Goal: Check status: Check status

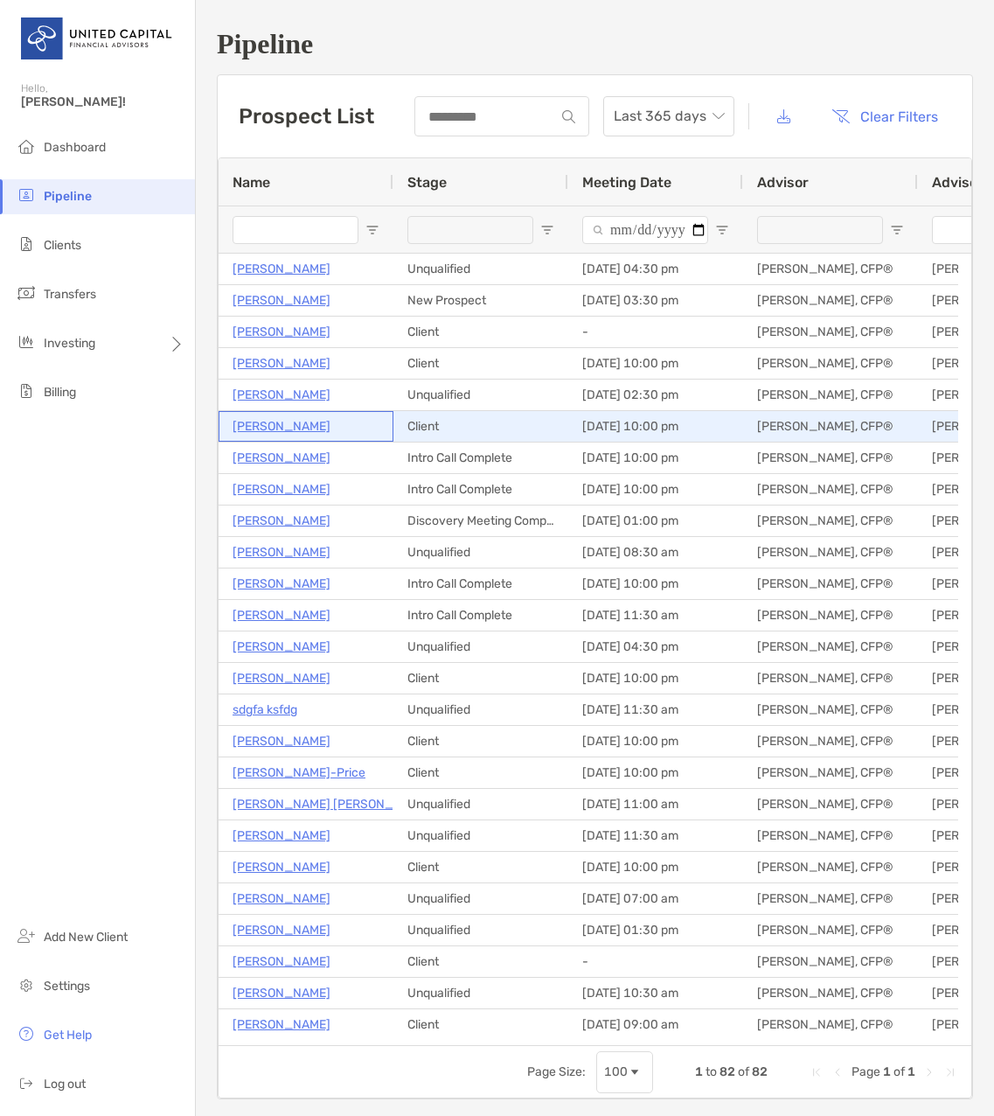
click at [268, 427] on p "Michelle Gawlik" at bounding box center [282, 426] width 98 height 22
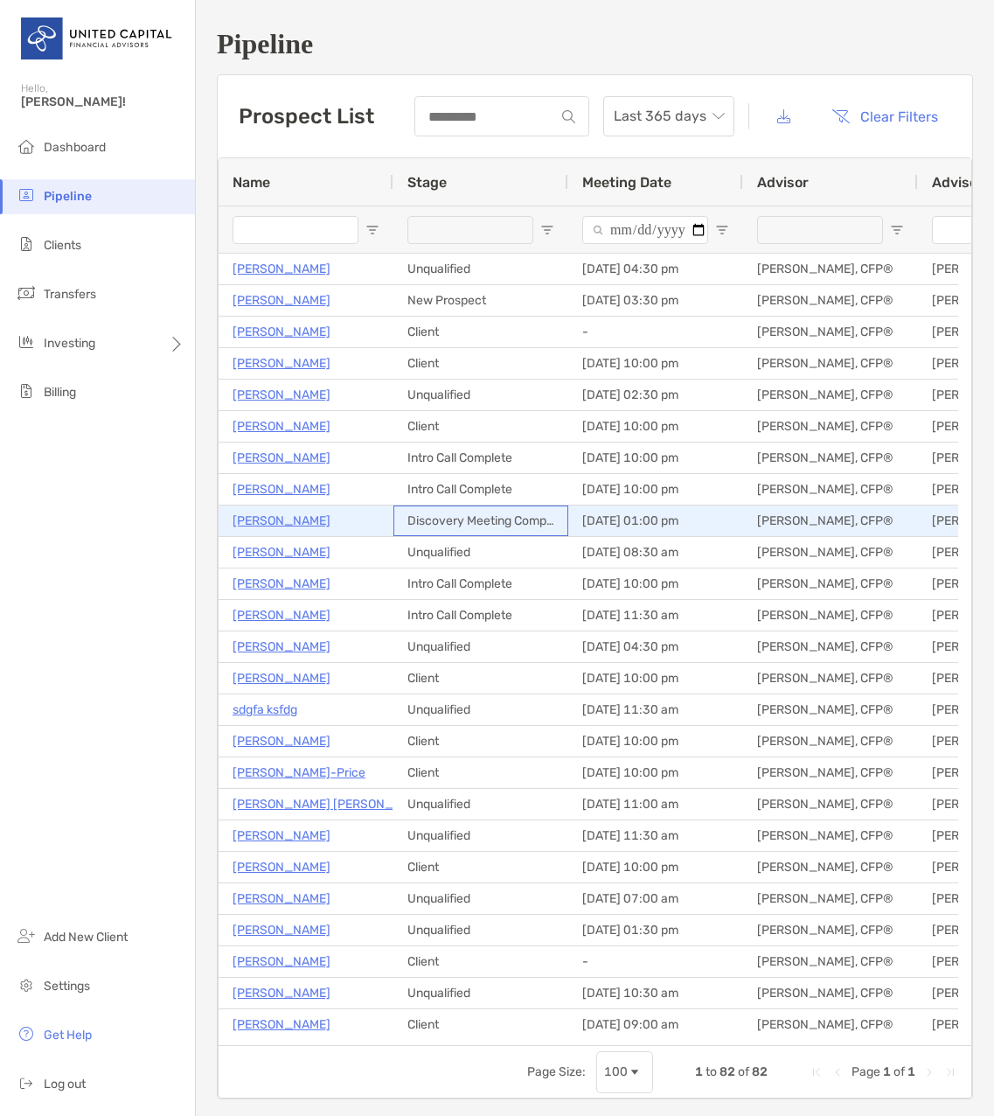
click at [442, 519] on div "Discovery Meeting Complete" at bounding box center [480, 520] width 175 height 31
click at [308, 519] on p "Gaurav Ray Chaudhury" at bounding box center [282, 521] width 98 height 22
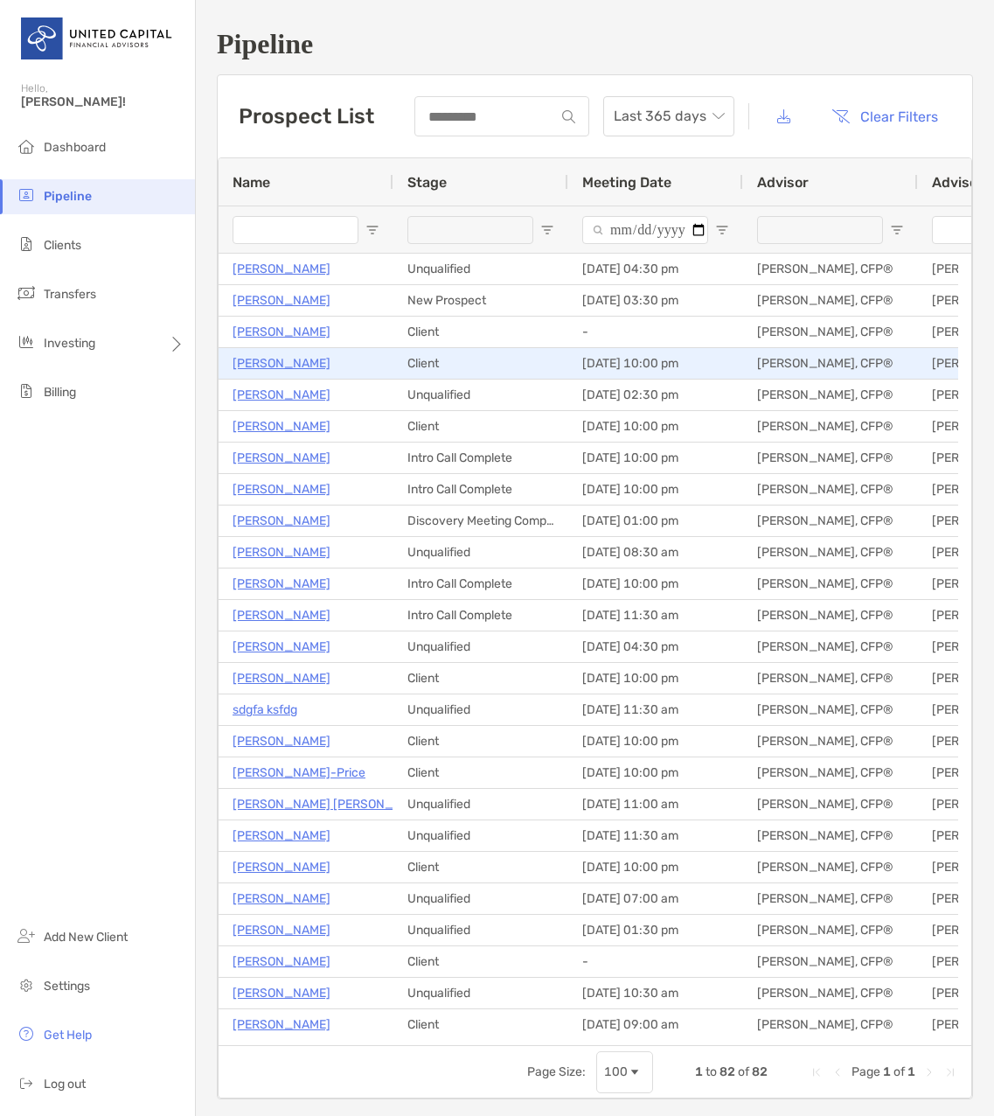
click at [276, 362] on p "[PERSON_NAME]" at bounding box center [282, 363] width 98 height 22
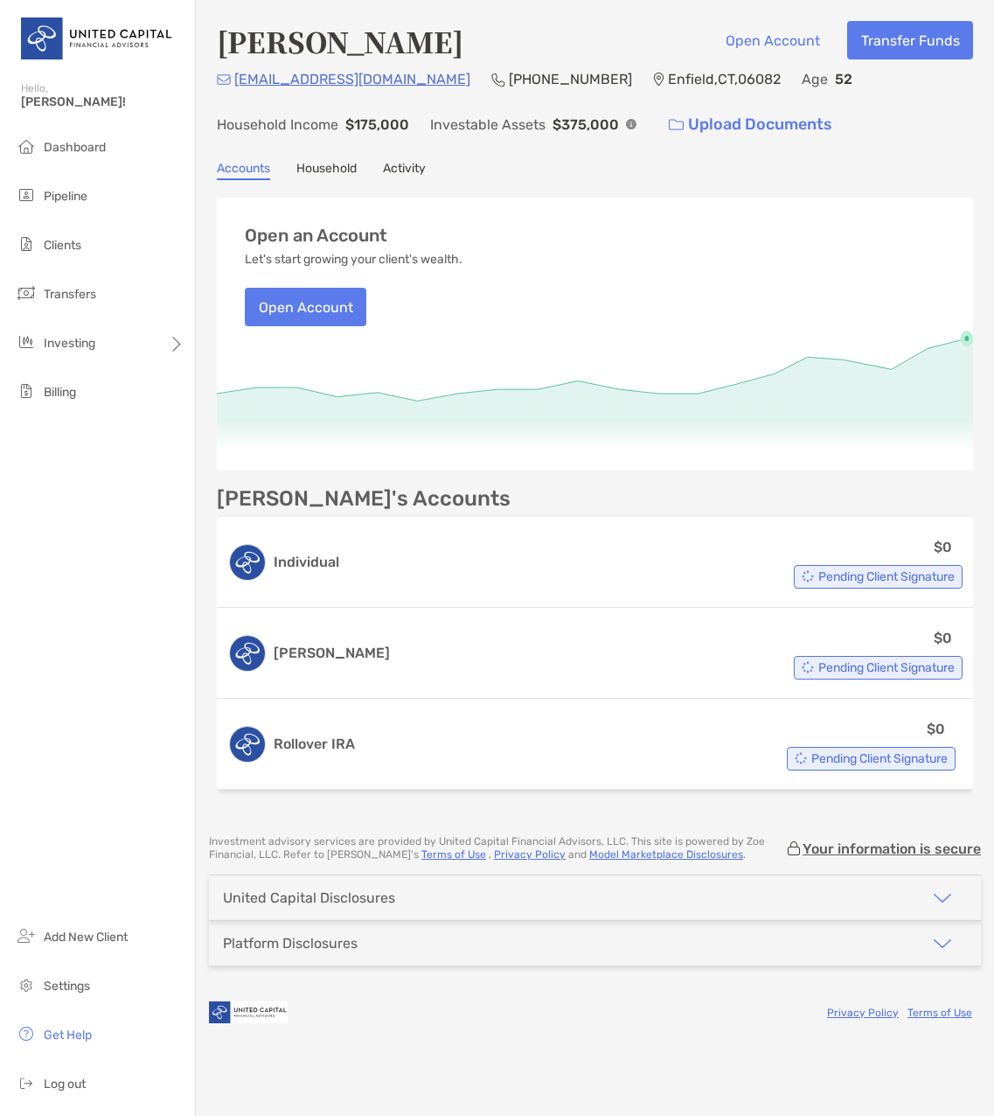
click at [403, 166] on link "Activity" at bounding box center [404, 170] width 43 height 19
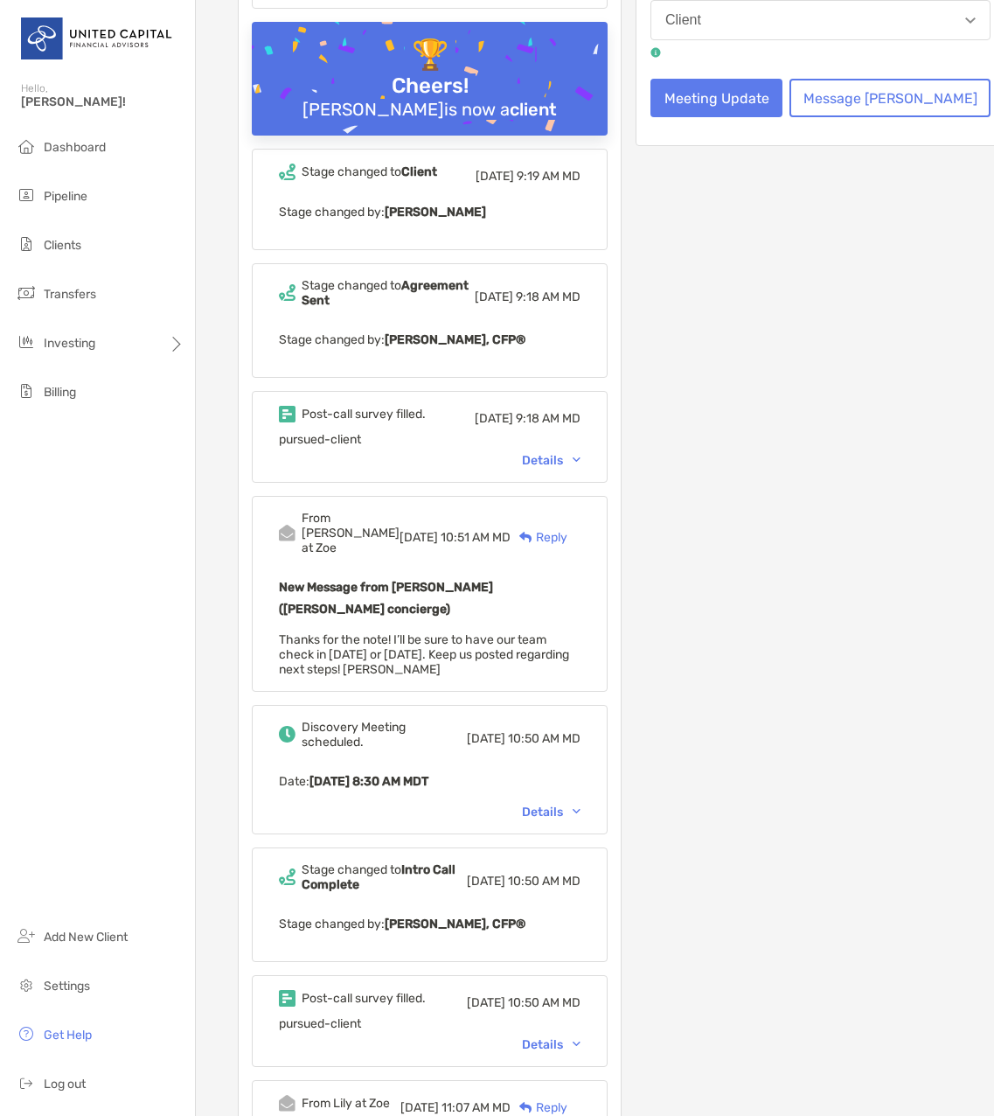
scroll to position [437, 0]
click at [565, 452] on div "Details" at bounding box center [551, 459] width 59 height 15
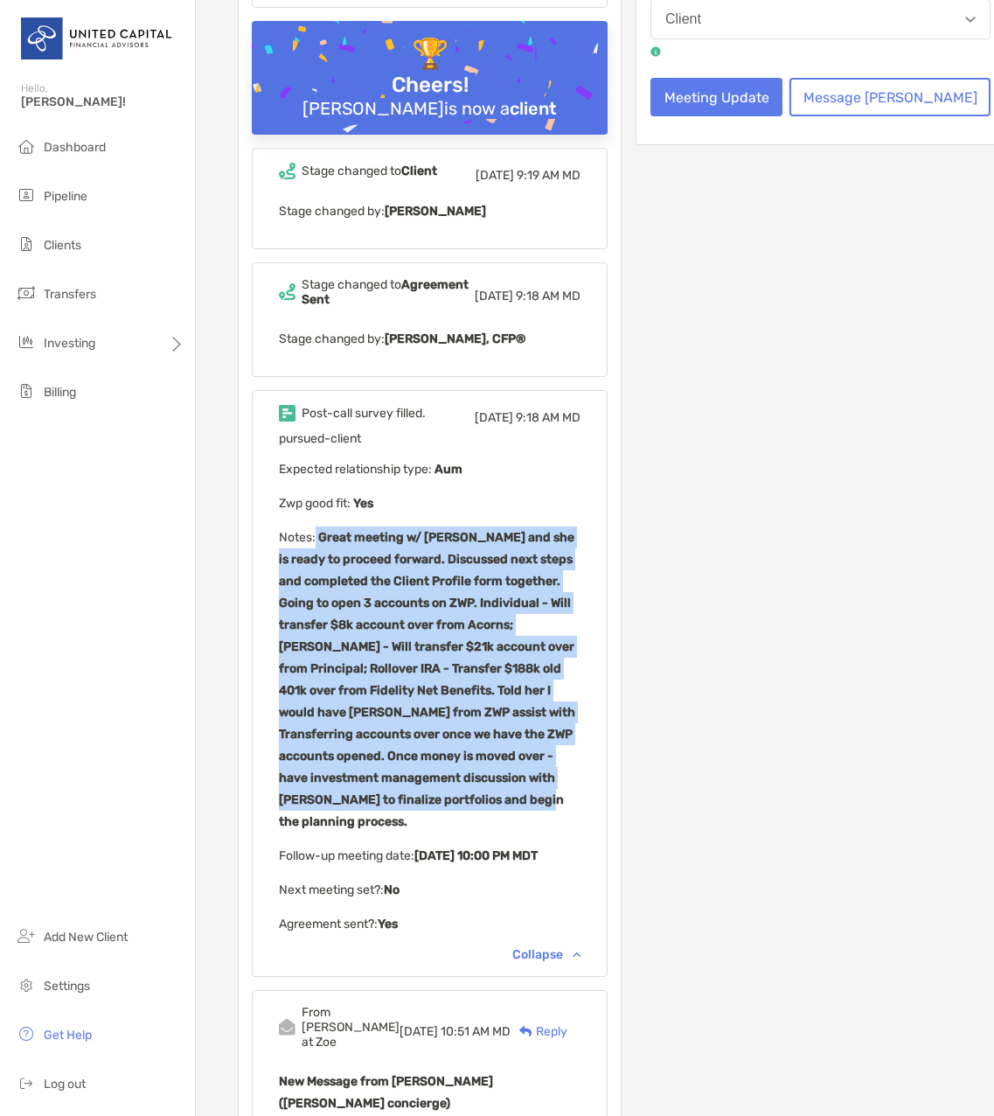
drag, startPoint x: 316, startPoint y: 517, endPoint x: 561, endPoint y: 747, distance: 336.5
click at [561, 747] on p "Notes : Great meeting w/ Michelle and she is ready to proceed forward. Discusse…" at bounding box center [430, 679] width 302 height 306
drag, startPoint x: 561, startPoint y: 747, endPoint x: 490, endPoint y: 696, distance: 87.1
copy b "Great meeting w/ Michelle and she is ready to proceed forward. Discussed next s…"
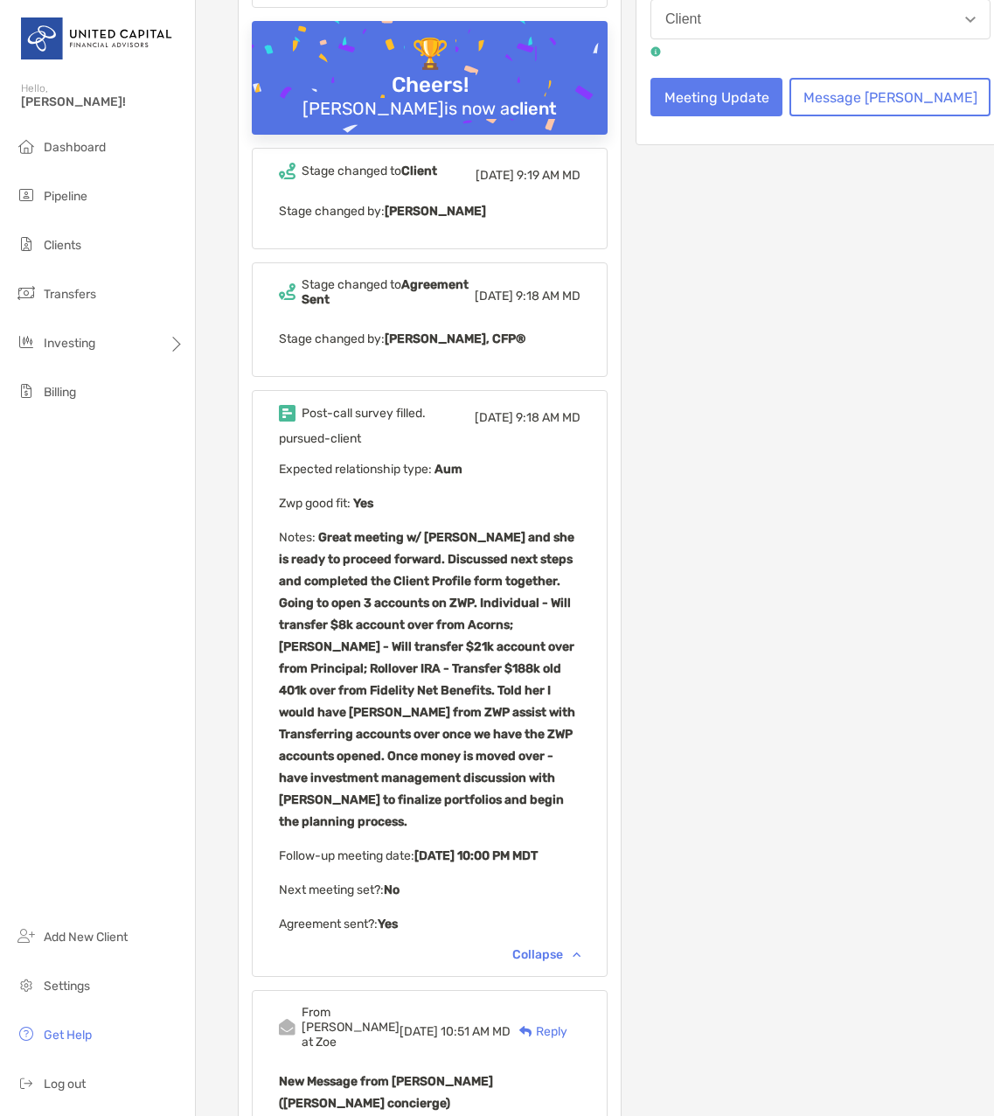
click at [576, 460] on div "pursued-client Expected relationship type : Aum Zwp good fit : Yes Notes : Grea…" at bounding box center [430, 683] width 302 height 504
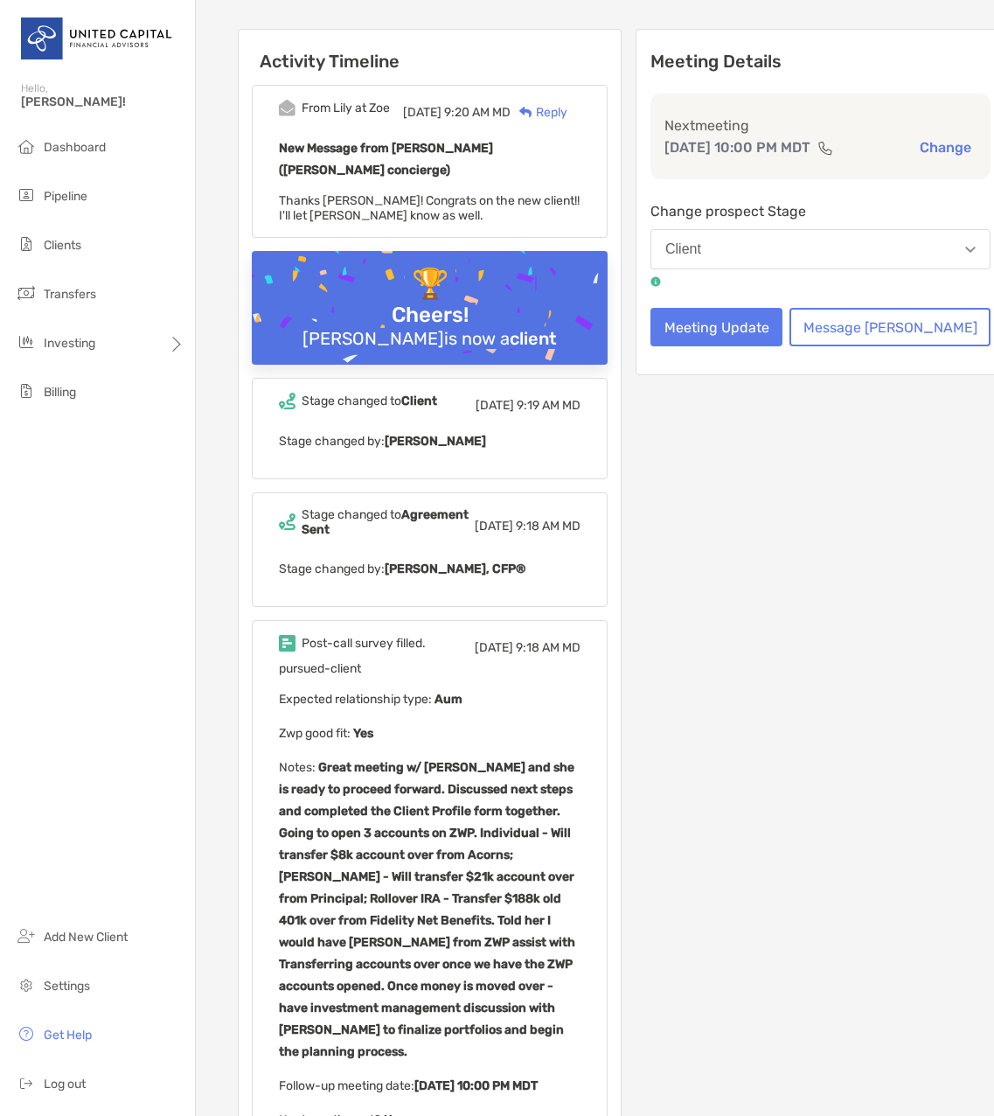
scroll to position [0, 0]
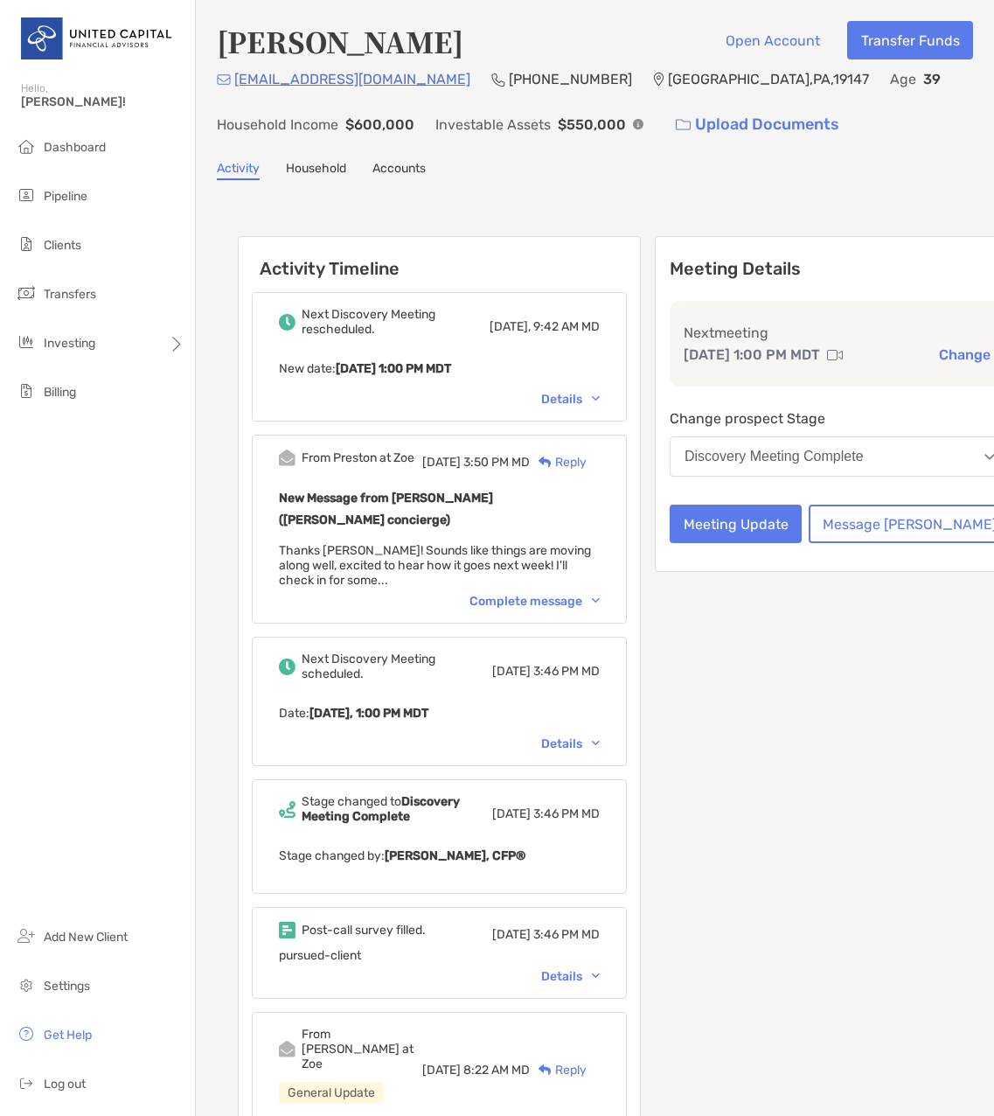
click at [586, 401] on div "Details" at bounding box center [570, 399] width 59 height 15
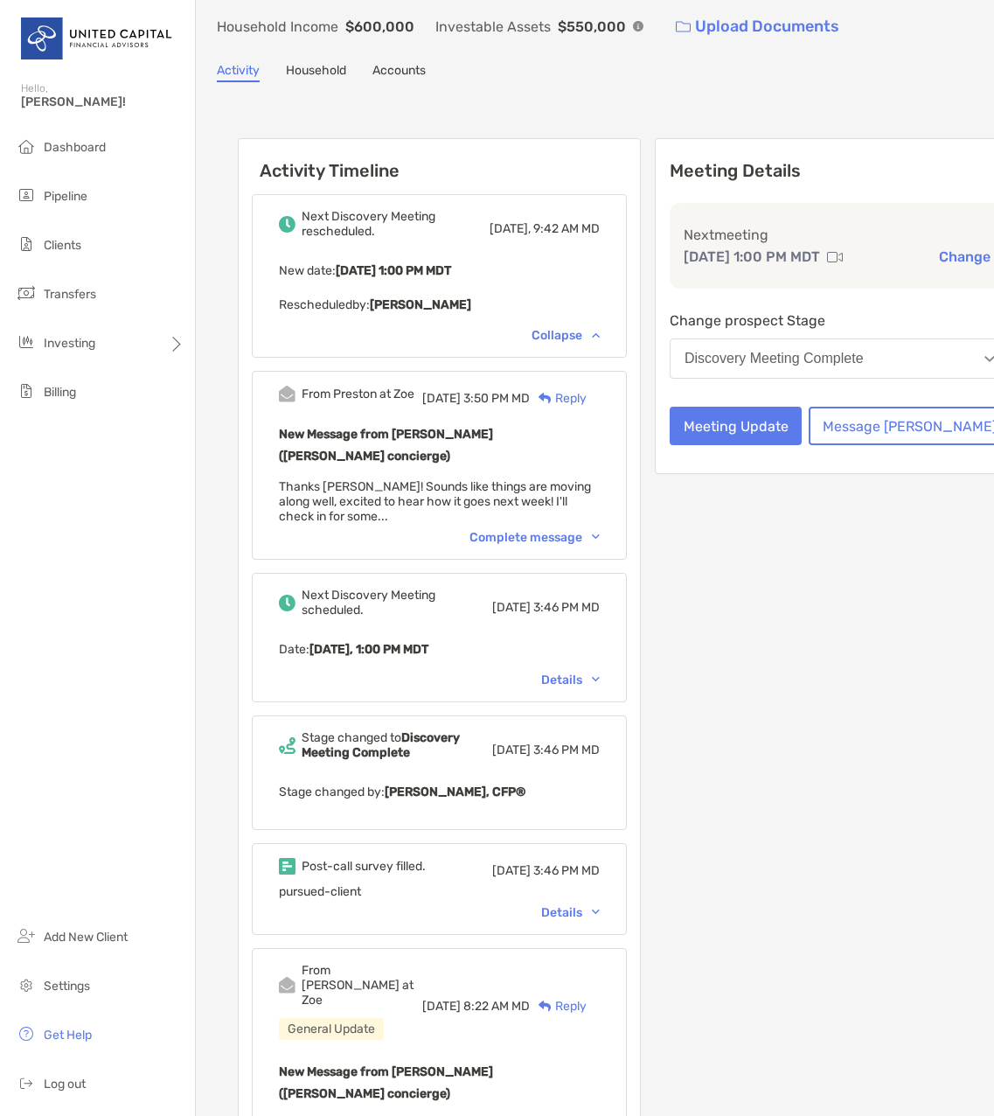
scroll to position [175, 0]
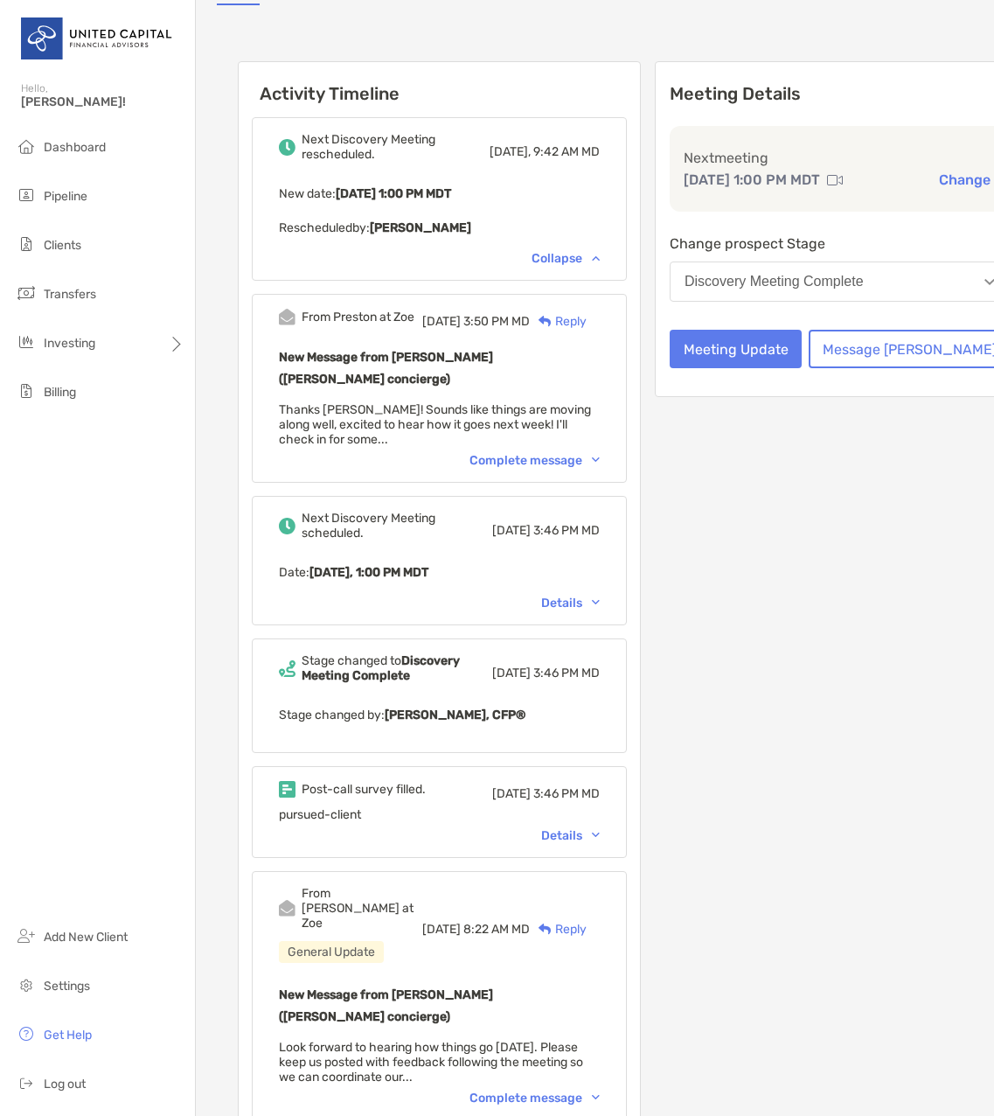
click at [576, 610] on div "Details" at bounding box center [570, 602] width 59 height 15
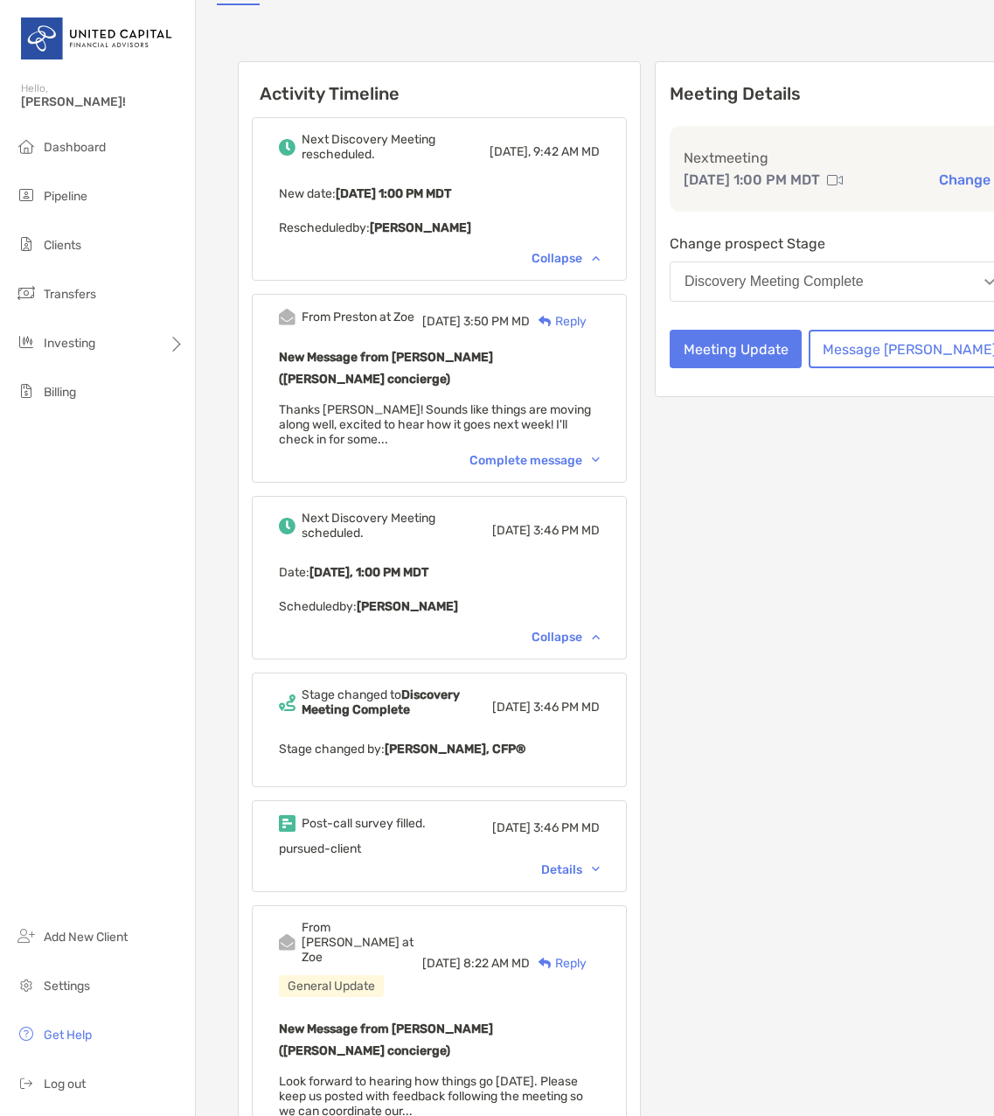
click at [532, 466] on div "Complete message" at bounding box center [534, 460] width 130 height 15
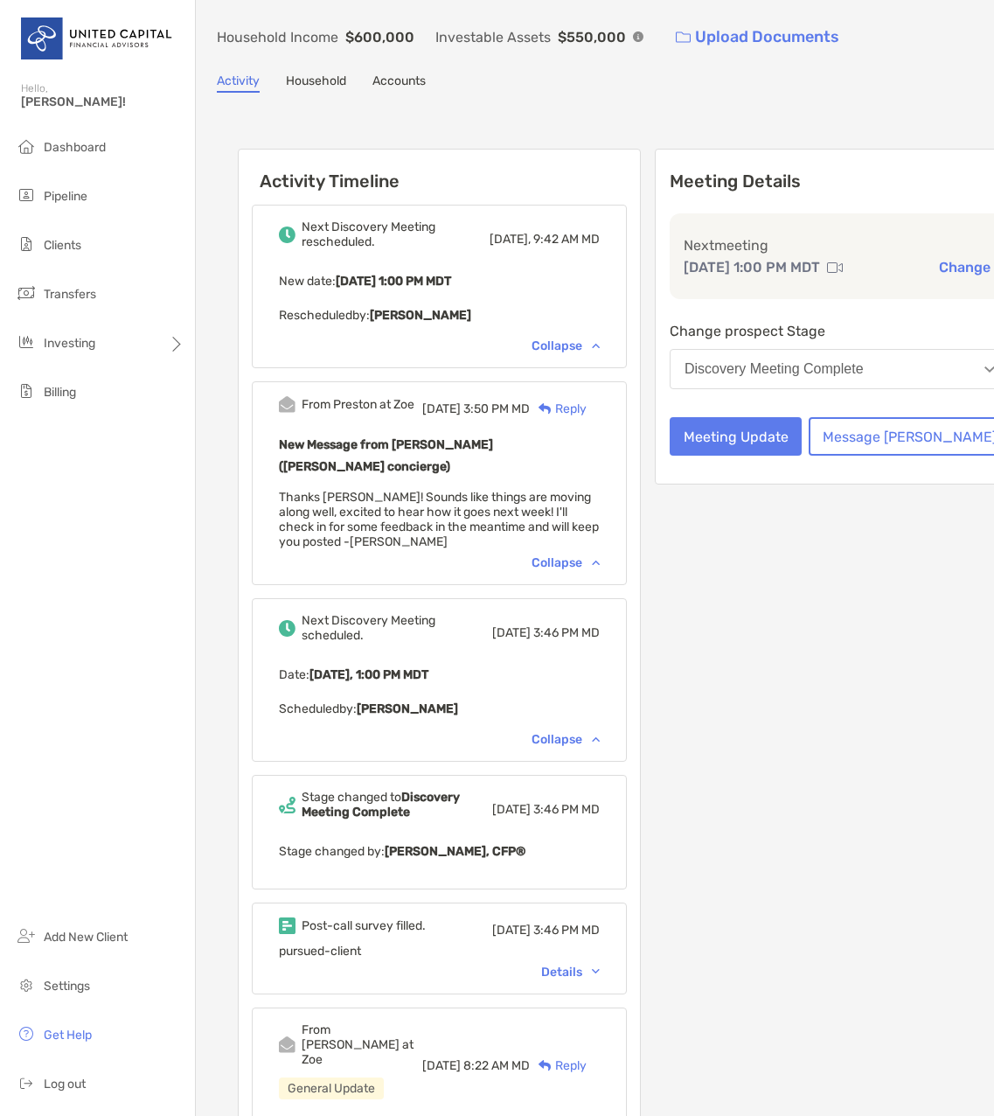
scroll to position [0, 0]
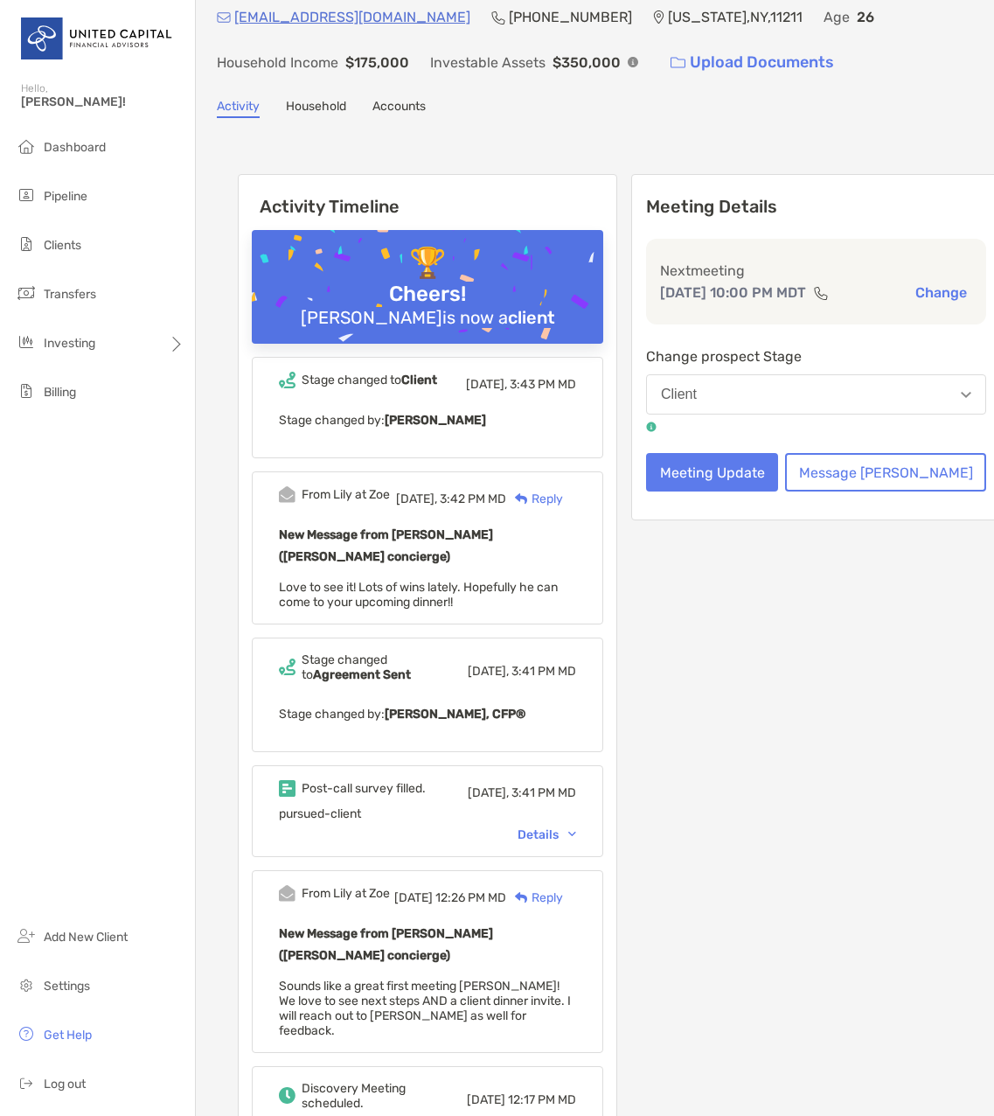
scroll to position [262, 0]
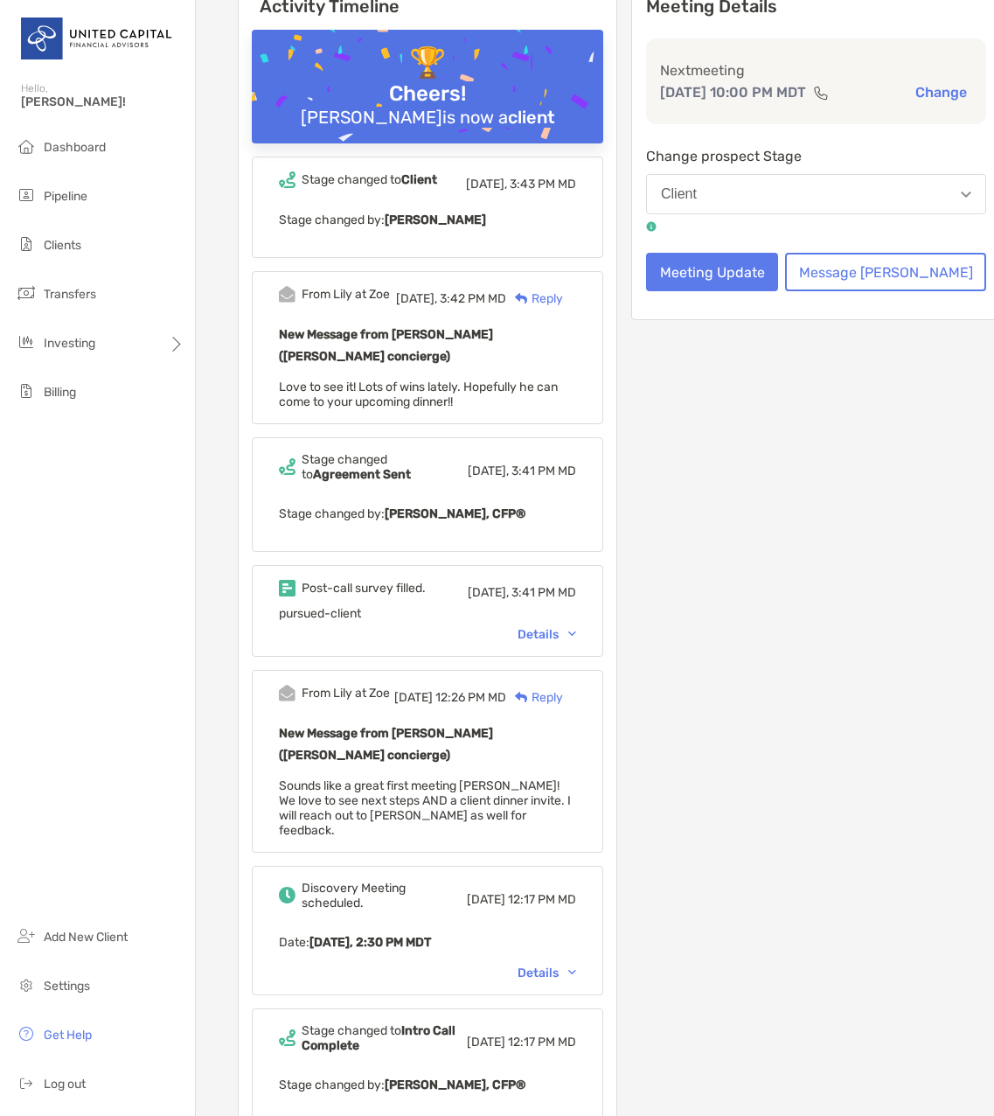
click at [576, 627] on div "Details" at bounding box center [547, 634] width 59 height 15
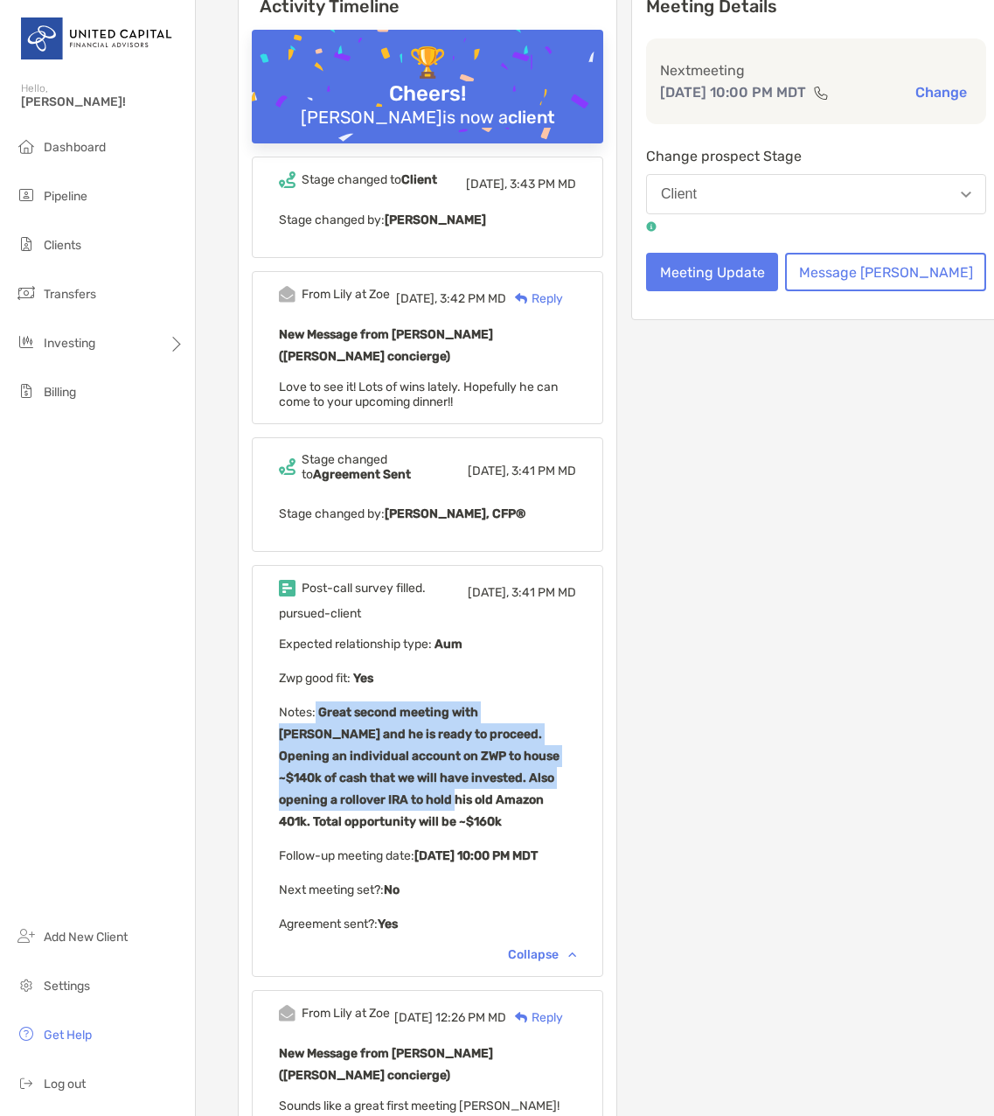
drag, startPoint x: 316, startPoint y: 685, endPoint x: 589, endPoint y: 759, distance: 283.6
click at [576, 759] on p "Notes : Great second meeting with [PERSON_NAME] and he is ready to proceed. Ope…" at bounding box center [427, 766] width 297 height 131
drag, startPoint x: 589, startPoint y: 759, endPoint x: 461, endPoint y: 736, distance: 130.5
copy b "Great second meeting with [PERSON_NAME] and he is ready to proceed. Opening an …"
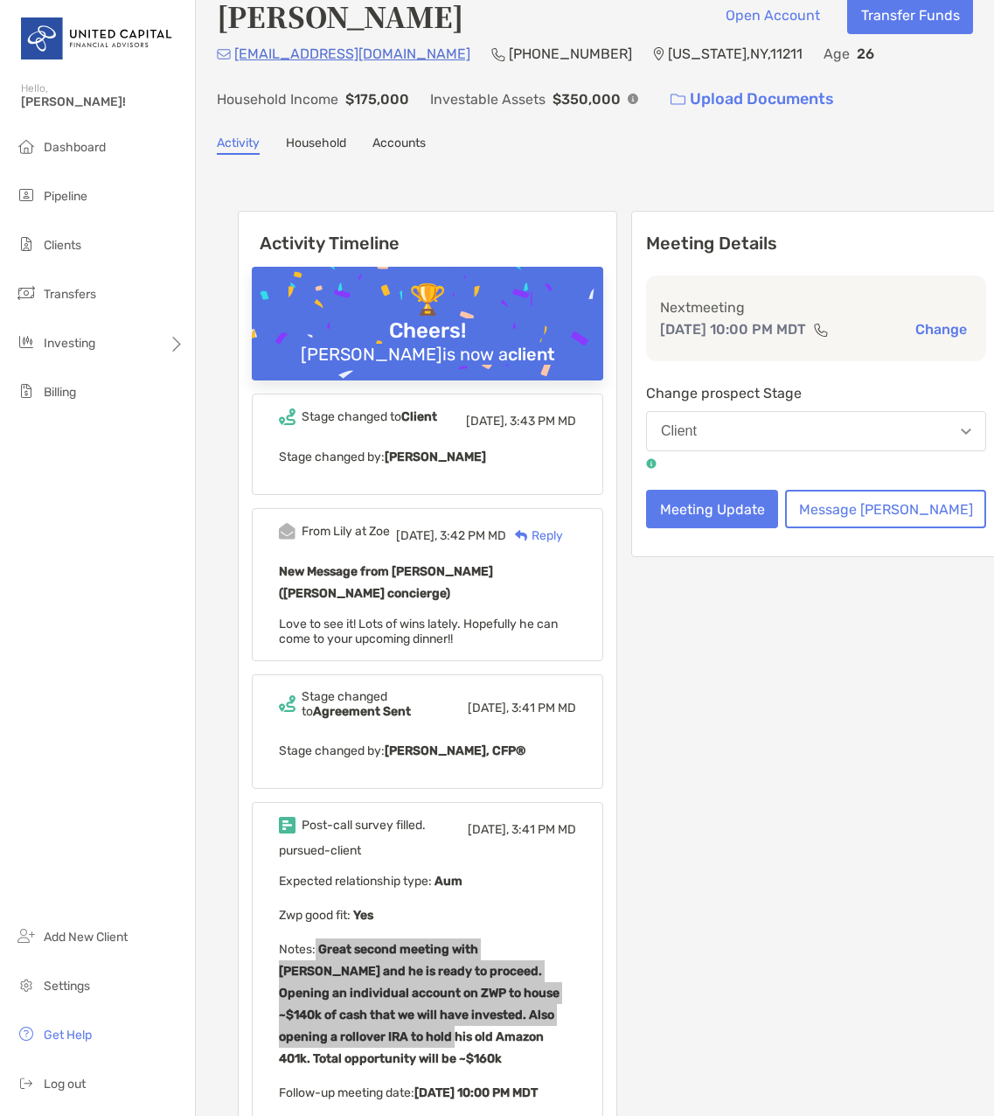
scroll to position [0, 0]
